Goal: Information Seeking & Learning: Learn about a topic

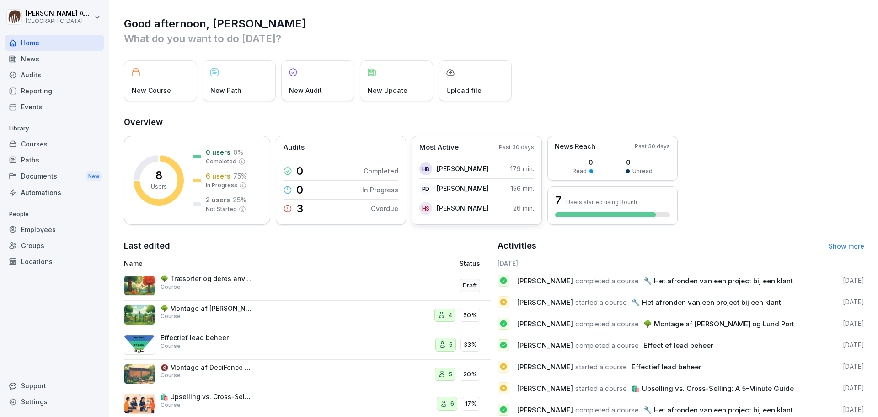
click at [434, 148] on p "Most Active" at bounding box center [438, 147] width 39 height 11
click at [450, 151] on p "Most Active" at bounding box center [438, 147] width 39 height 11
click at [528, 148] on p "Past 30 days" at bounding box center [516, 147] width 35 height 8
click at [594, 212] on div "7 Users started using Bounti" at bounding box center [613, 205] width 130 height 38
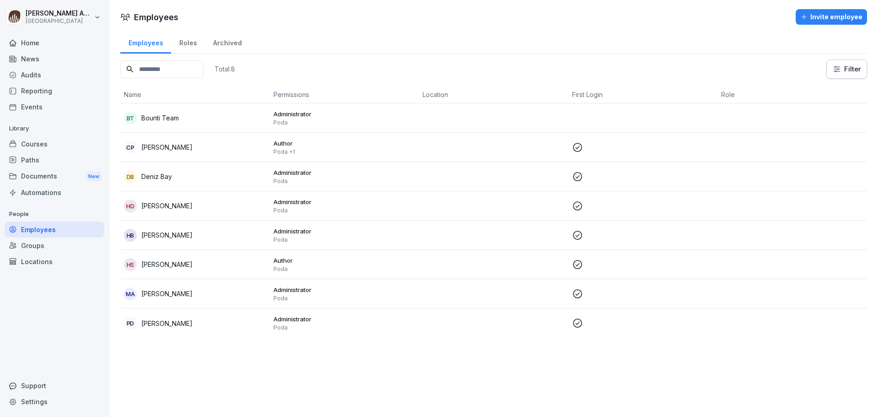
click at [156, 44] on div "Employees" at bounding box center [145, 41] width 51 height 23
click at [35, 47] on div "Home" at bounding box center [55, 43] width 100 height 16
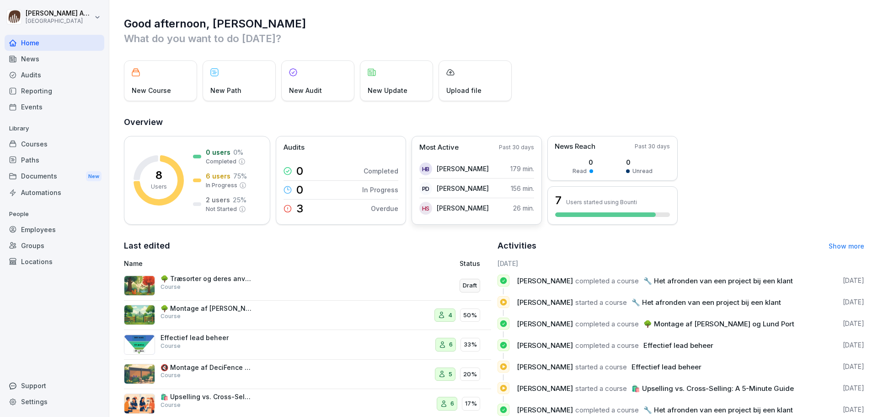
click at [440, 145] on p "Most Active" at bounding box center [438, 147] width 39 height 11
click at [385, 257] on div "Last edited Name Status 🌳 Træsorter og deres anvendelse hos Poda Course Draft 🌳…" at bounding box center [307, 343] width 367 height 209
click at [19, 58] on div "News" at bounding box center [55, 59] width 100 height 16
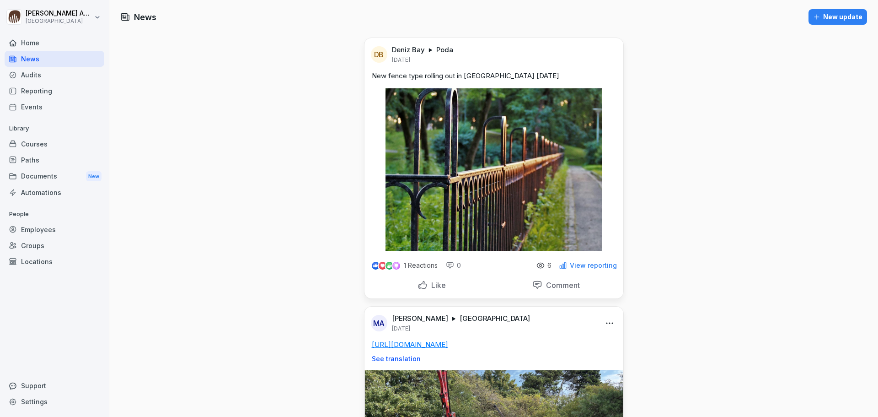
click at [30, 48] on div "Home" at bounding box center [55, 43] width 100 height 16
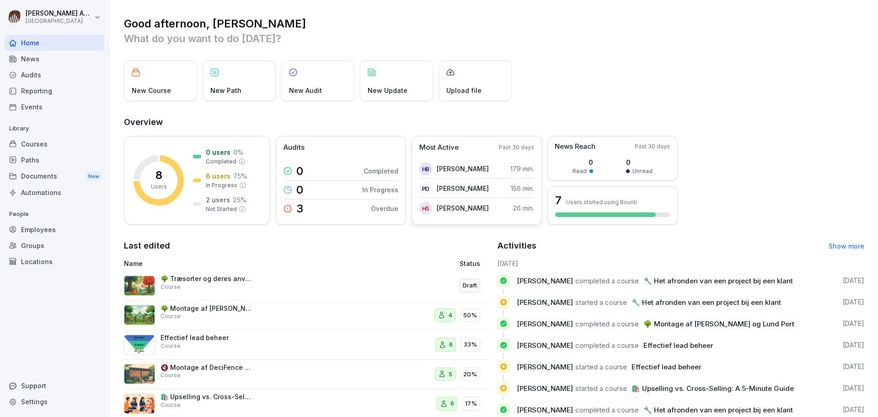
click at [455, 149] on p "Most Active" at bounding box center [438, 147] width 39 height 11
click at [346, 152] on div "Audits" at bounding box center [341, 147] width 115 height 11
click at [225, 145] on div "8 Users 0 users 0 % Completed 6 users 75 % In Progress 2 users 25 % Not Started" at bounding box center [197, 180] width 146 height 89
click at [455, 149] on p "Most Active" at bounding box center [438, 147] width 39 height 11
click at [440, 171] on p "[PERSON_NAME]" at bounding box center [463, 169] width 52 height 10
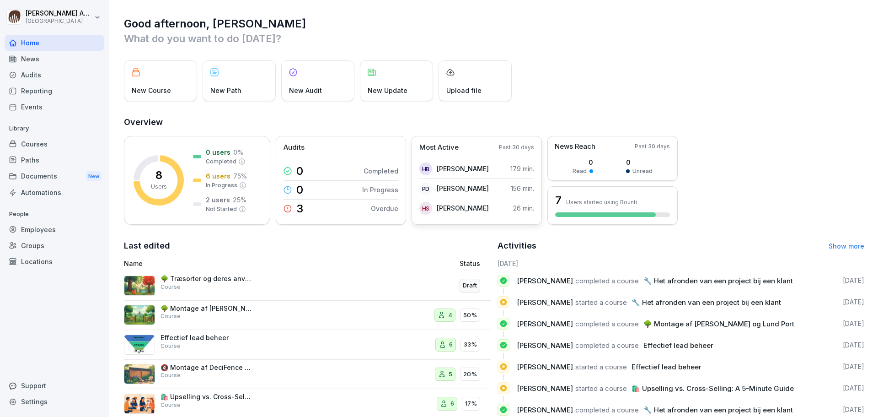
click at [424, 170] on div "HB" at bounding box center [425, 168] width 13 height 13
